Goal: Obtain resource: Download file/media

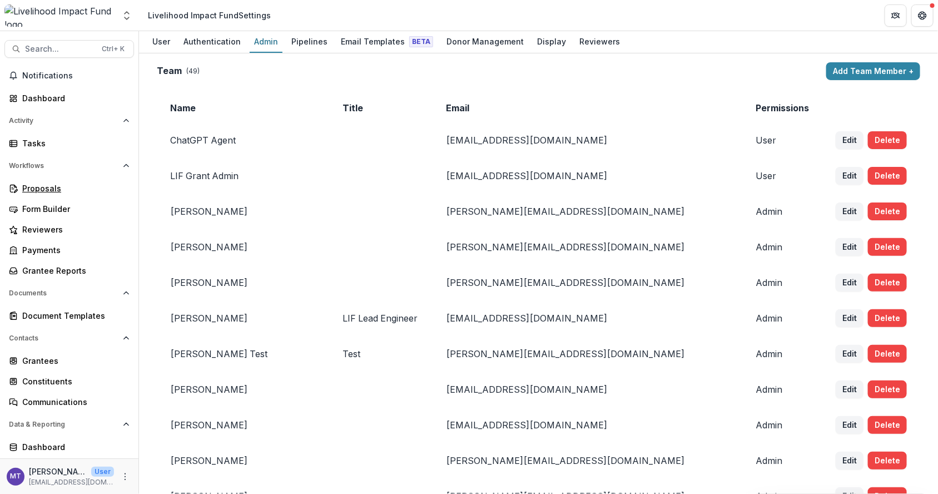
click at [48, 195] on link "Proposals" at bounding box center [69, 188] width 130 height 18
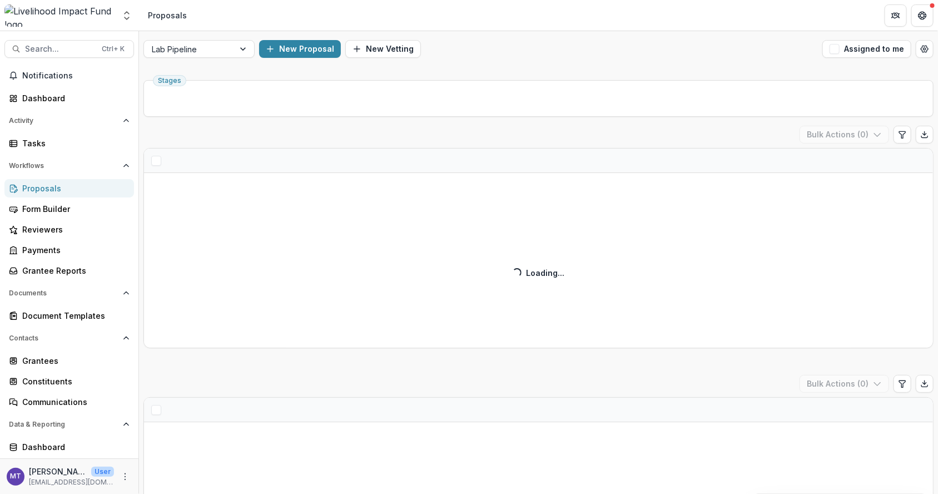
click at [61, 46] on span "Search..." at bounding box center [60, 49] width 70 height 9
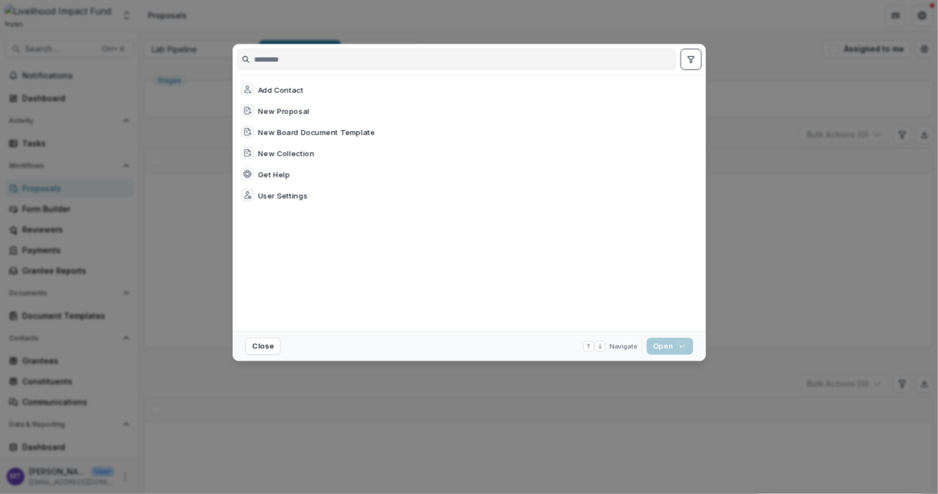
click at [61, 46] on div "Add Contact New Proposal New Board Document Template New Collection Get Help Us…" at bounding box center [469, 247] width 938 height 494
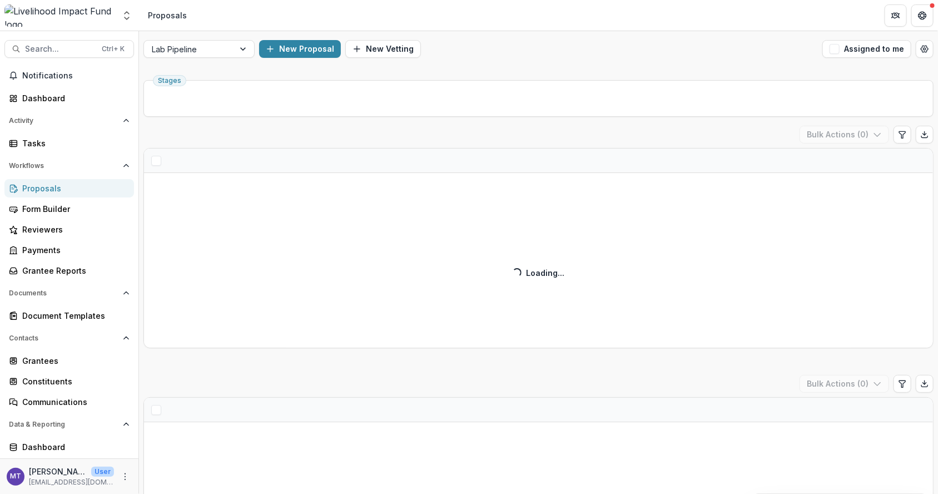
click at [61, 46] on div "Add Contact New Proposal New Board Document Template New Collection Get Help Us…" at bounding box center [469, 247] width 938 height 494
click at [40, 48] on div "Add Contact New Proposal New Board Document Template New Collection Get Help Us…" at bounding box center [469, 247] width 938 height 494
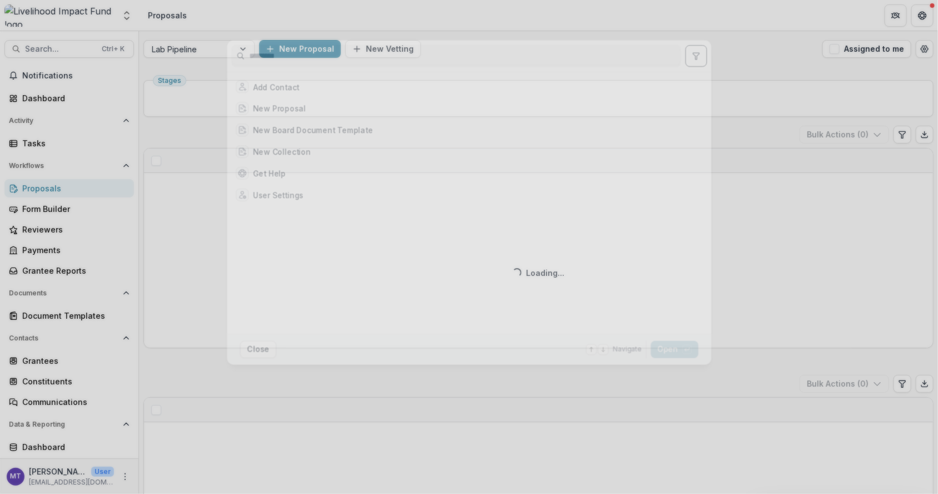
click at [39, 55] on div "Add Contact New Proposal New Board Document Template New Collection Get Help Us…" at bounding box center [469, 247] width 938 height 494
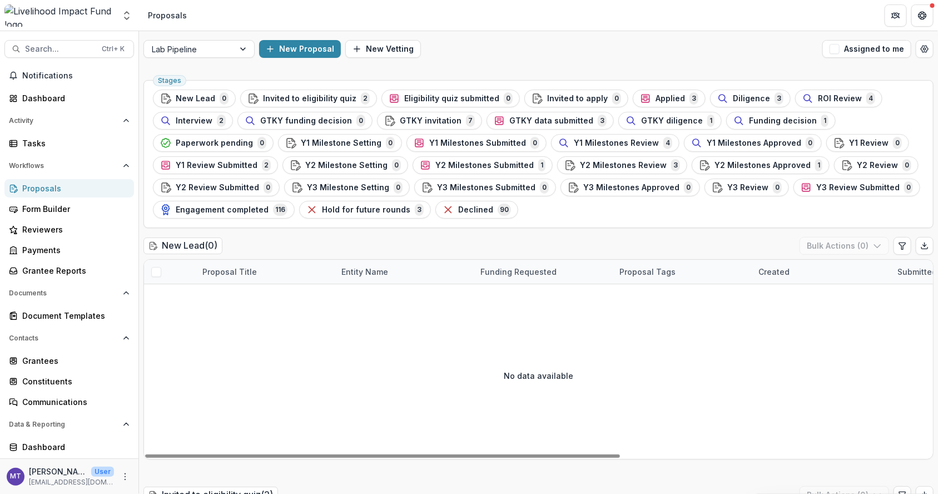
click at [548, 122] on span "GTKY data submitted" at bounding box center [552, 120] width 84 height 9
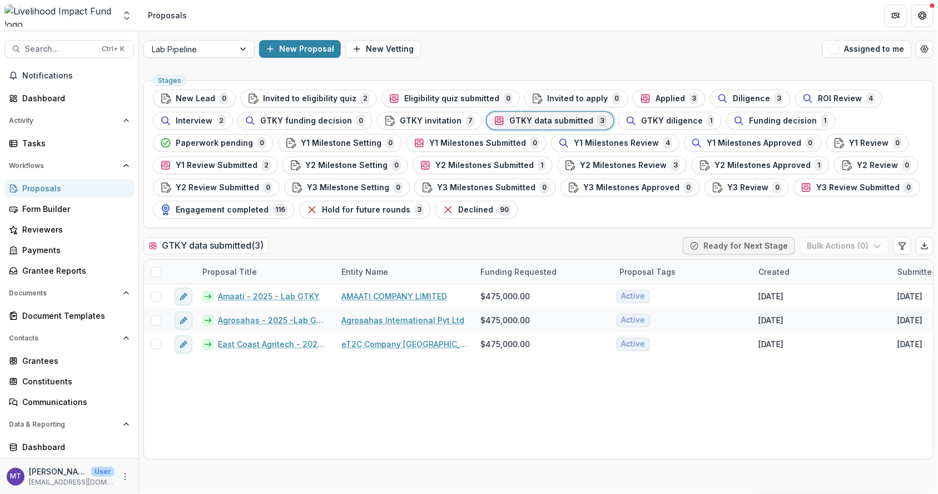
click at [82, 50] on span "Search..." at bounding box center [60, 49] width 70 height 9
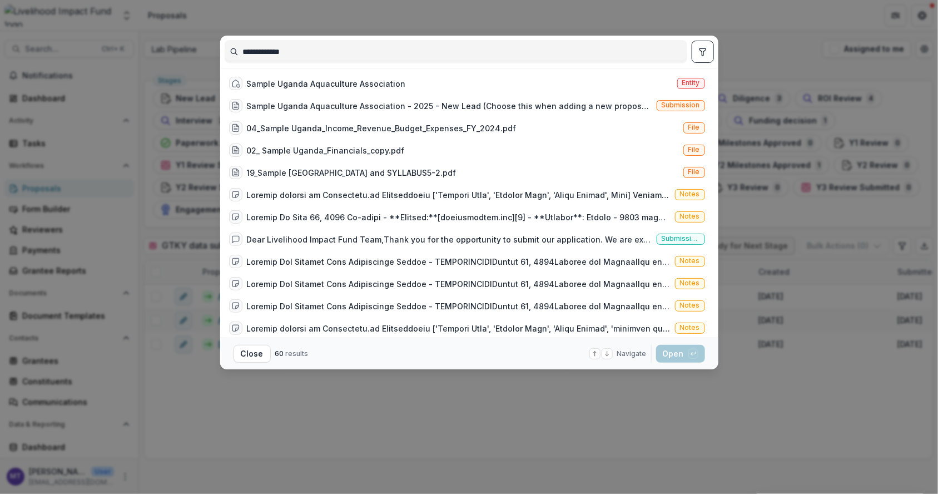
type input "**********"
click at [339, 72] on div "Sample Uganda Aquaculture Association Entity" at bounding box center [467, 83] width 485 height 22
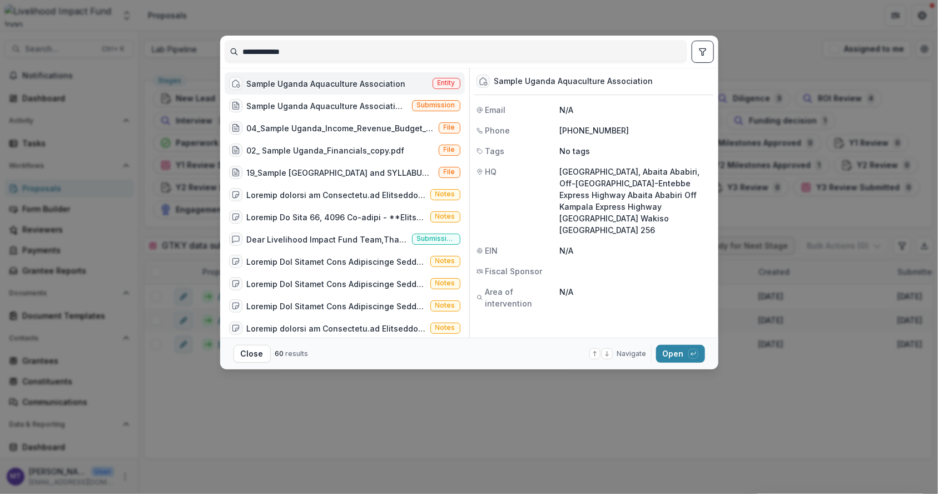
click at [678, 343] on footer "Close 60 results Navigate up and down with arrow keys Open with enter key" at bounding box center [469, 354] width 498 height 32
click at [676, 354] on button "Open with enter key" at bounding box center [680, 354] width 49 height 18
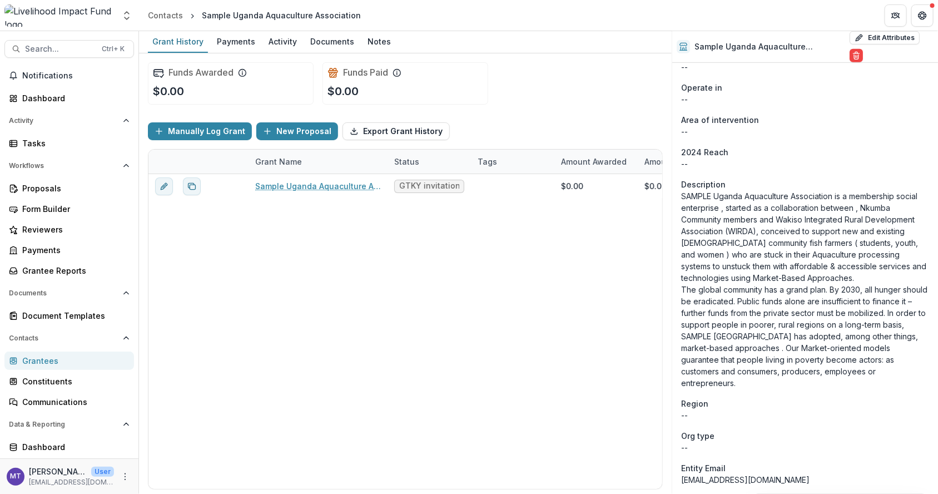
scroll to position [241, 0]
click at [333, 180] on link "Sample Uganda Aquaculture Association - 2025 - New Lead" at bounding box center [318, 186] width 126 height 12
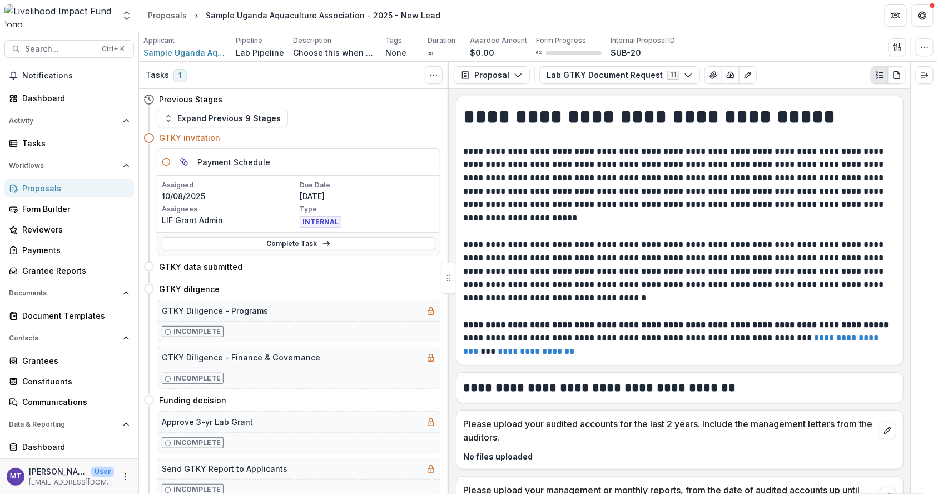
click at [681, 80] on button "Lab GTKY Document Request 11" at bounding box center [620, 75] width 161 height 18
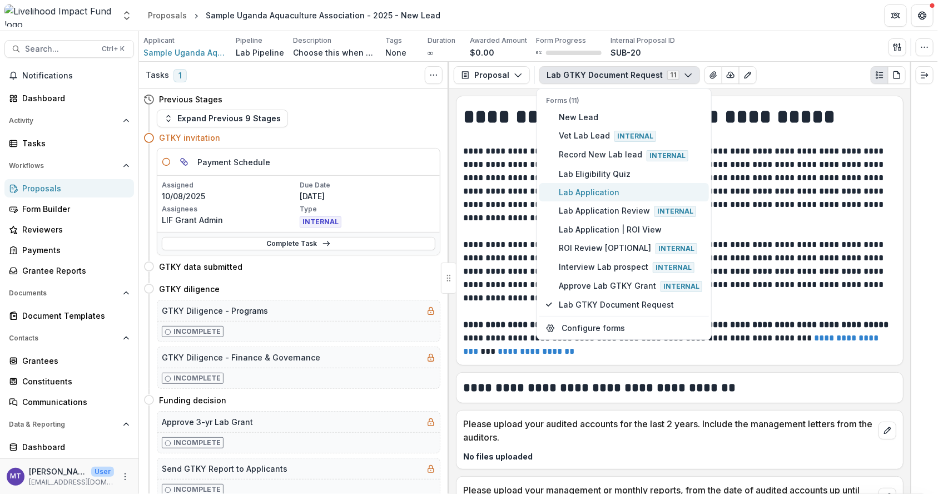
click at [624, 187] on span "Lab Application" at bounding box center [631, 192] width 144 height 12
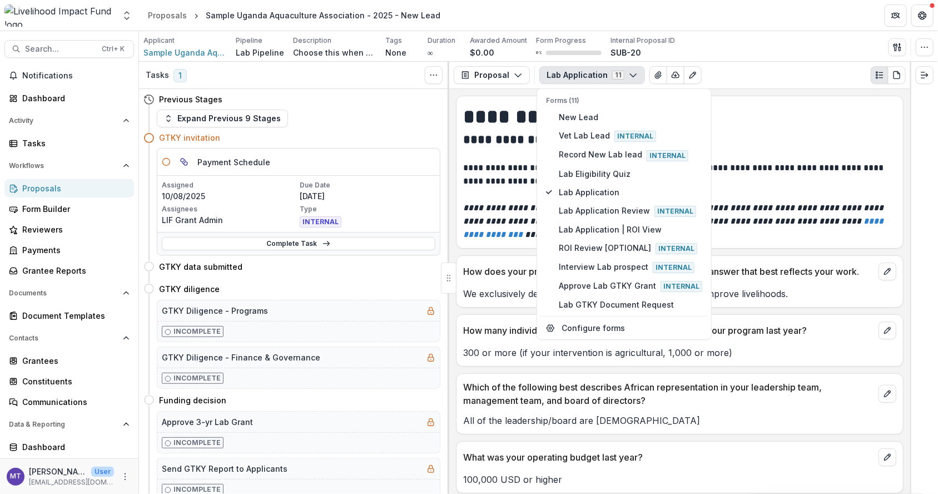
click at [748, 198] on p at bounding box center [679, 194] width 433 height 13
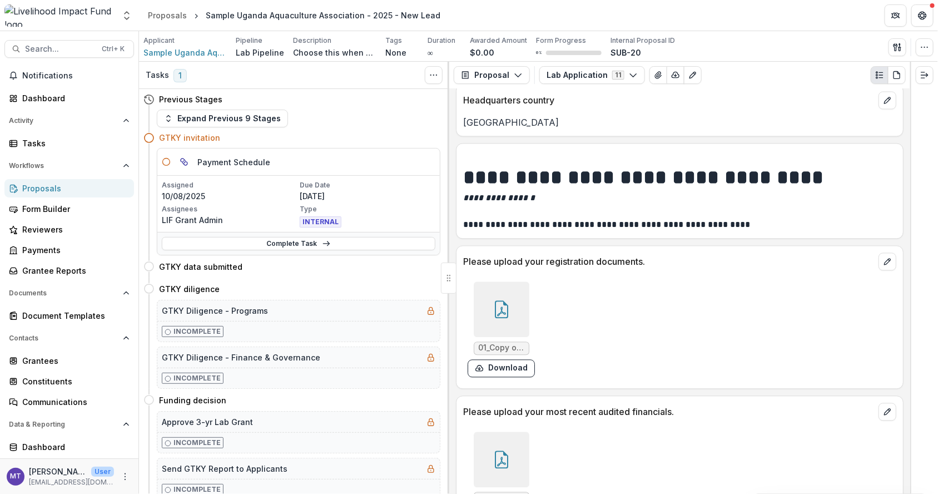
scroll to position [1053, 0]
click at [491, 280] on div at bounding box center [502, 308] width 56 height 56
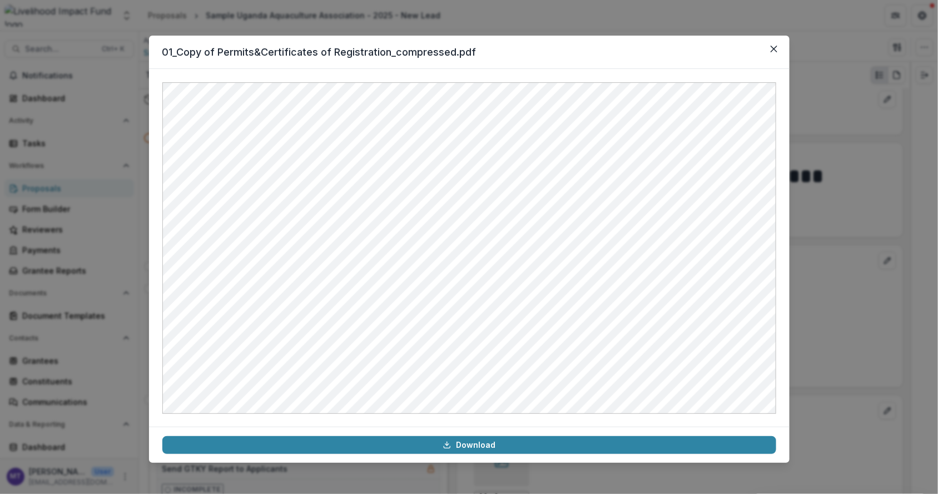
click at [774, 48] on icon "Close" at bounding box center [774, 49] width 7 height 7
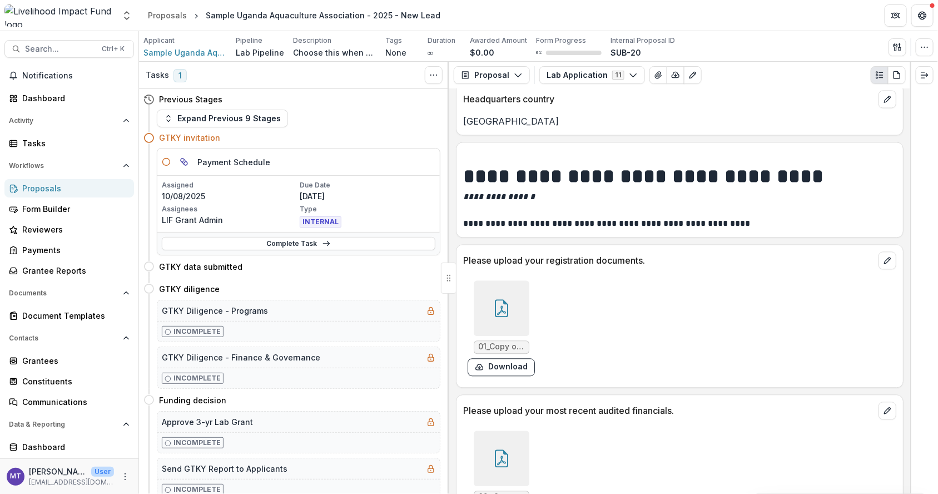
scroll to position [1210, 0]
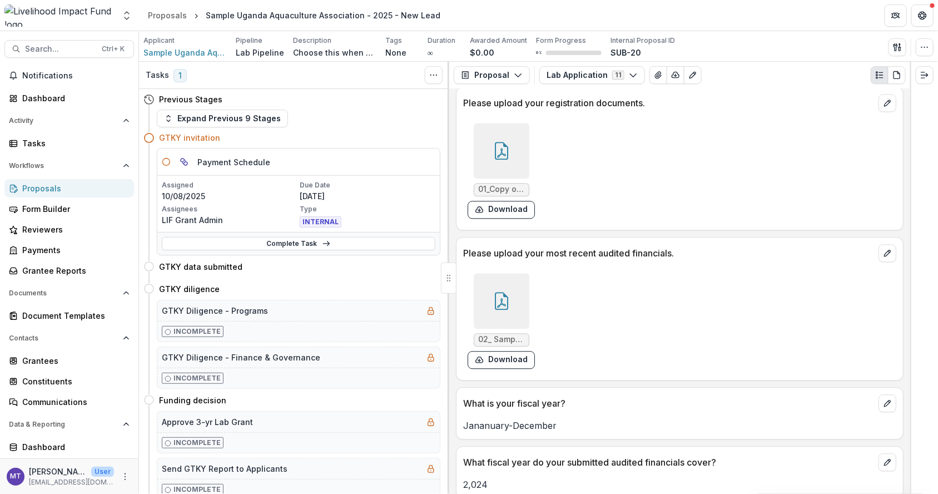
click at [502, 292] on icon at bounding box center [502, 301] width 18 height 18
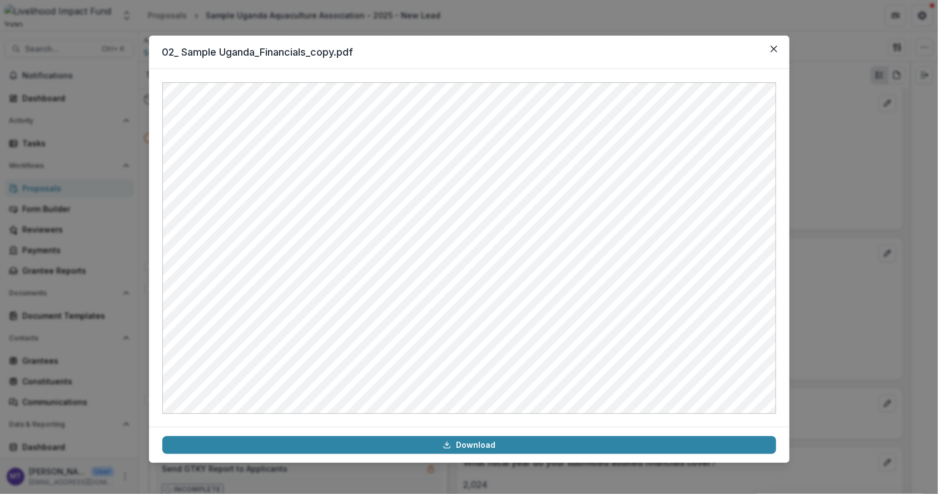
click at [938, 280] on div "02_ Sample Uganda_Financials_copy.pdf Download" at bounding box center [469, 247] width 938 height 494
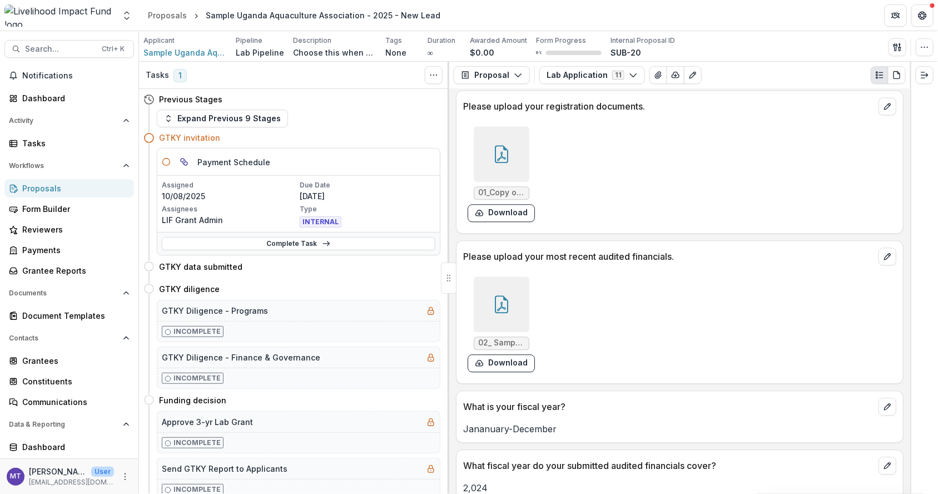
scroll to position [1180, 0]
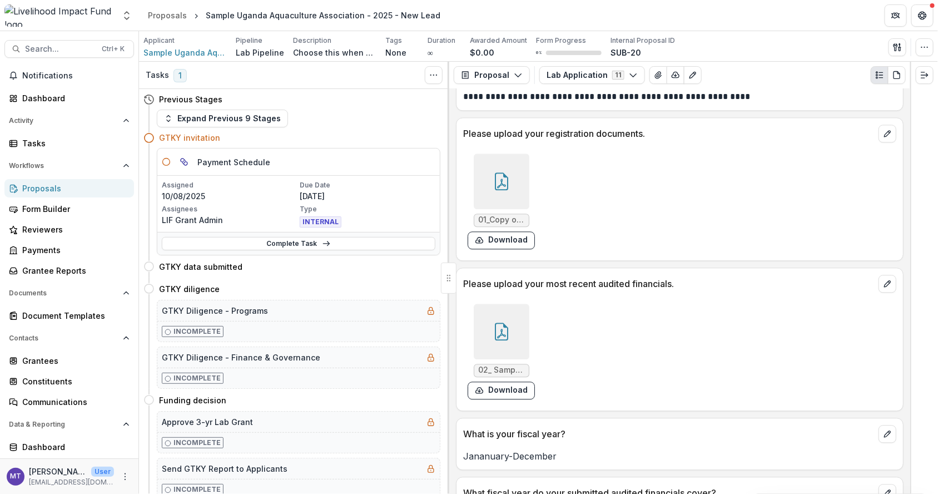
click at [512, 310] on div at bounding box center [502, 332] width 56 height 56
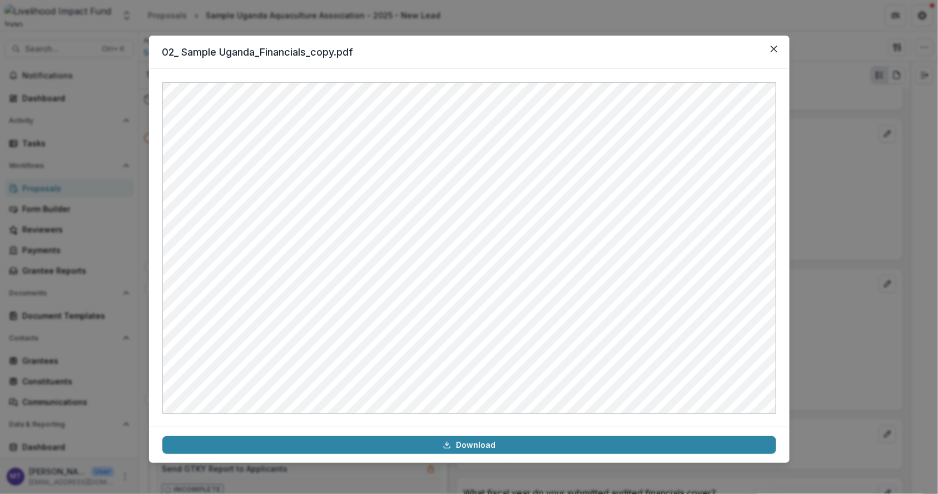
click at [774, 46] on icon "Close" at bounding box center [774, 49] width 7 height 7
